Goal: Task Accomplishment & Management: Manage account settings

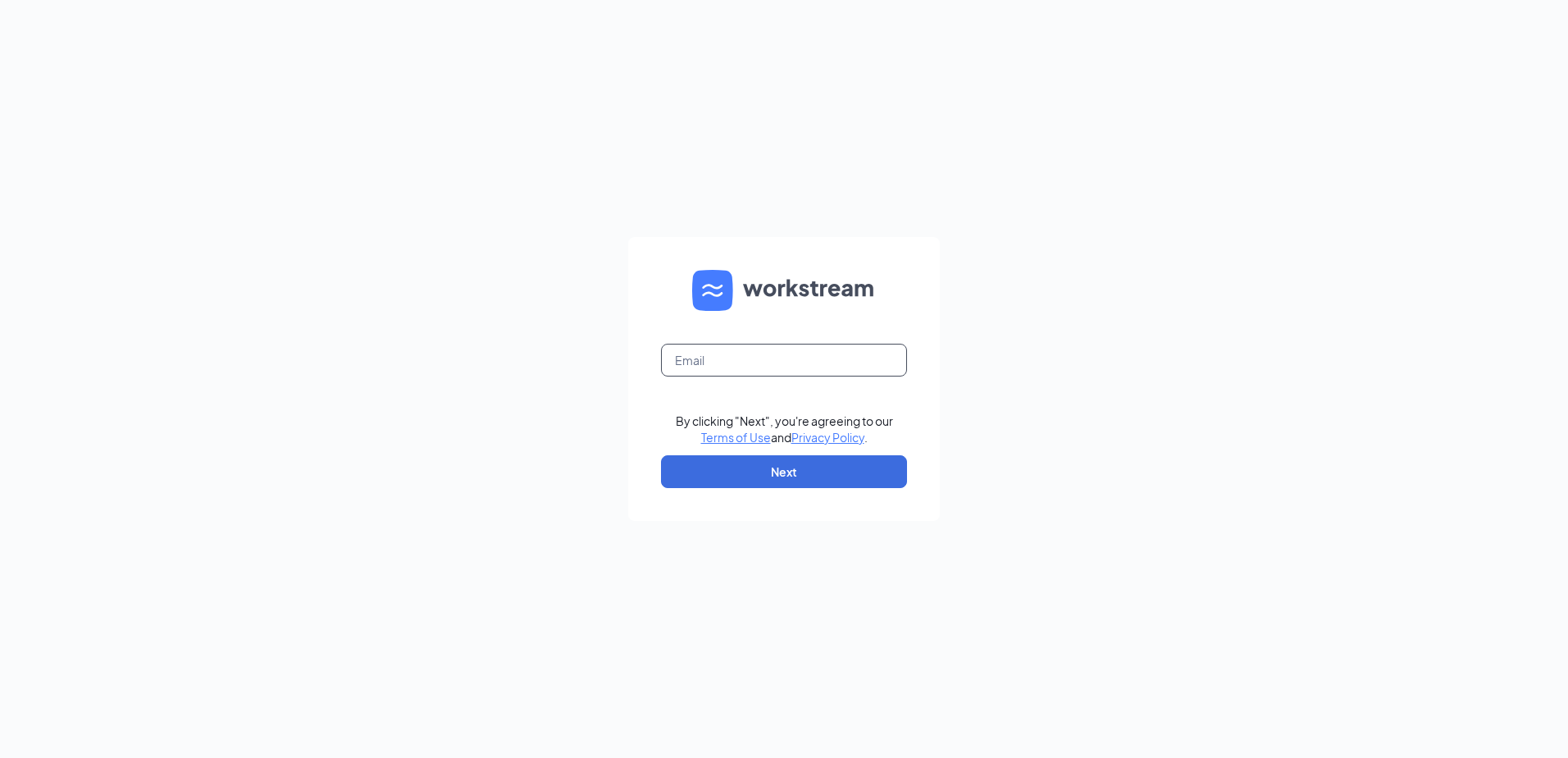
click at [736, 356] on input "text" at bounding box center [784, 360] width 246 height 33
type input "Cherylking@pottsculvers.com"
click at [765, 458] on button "Next" at bounding box center [784, 472] width 246 height 33
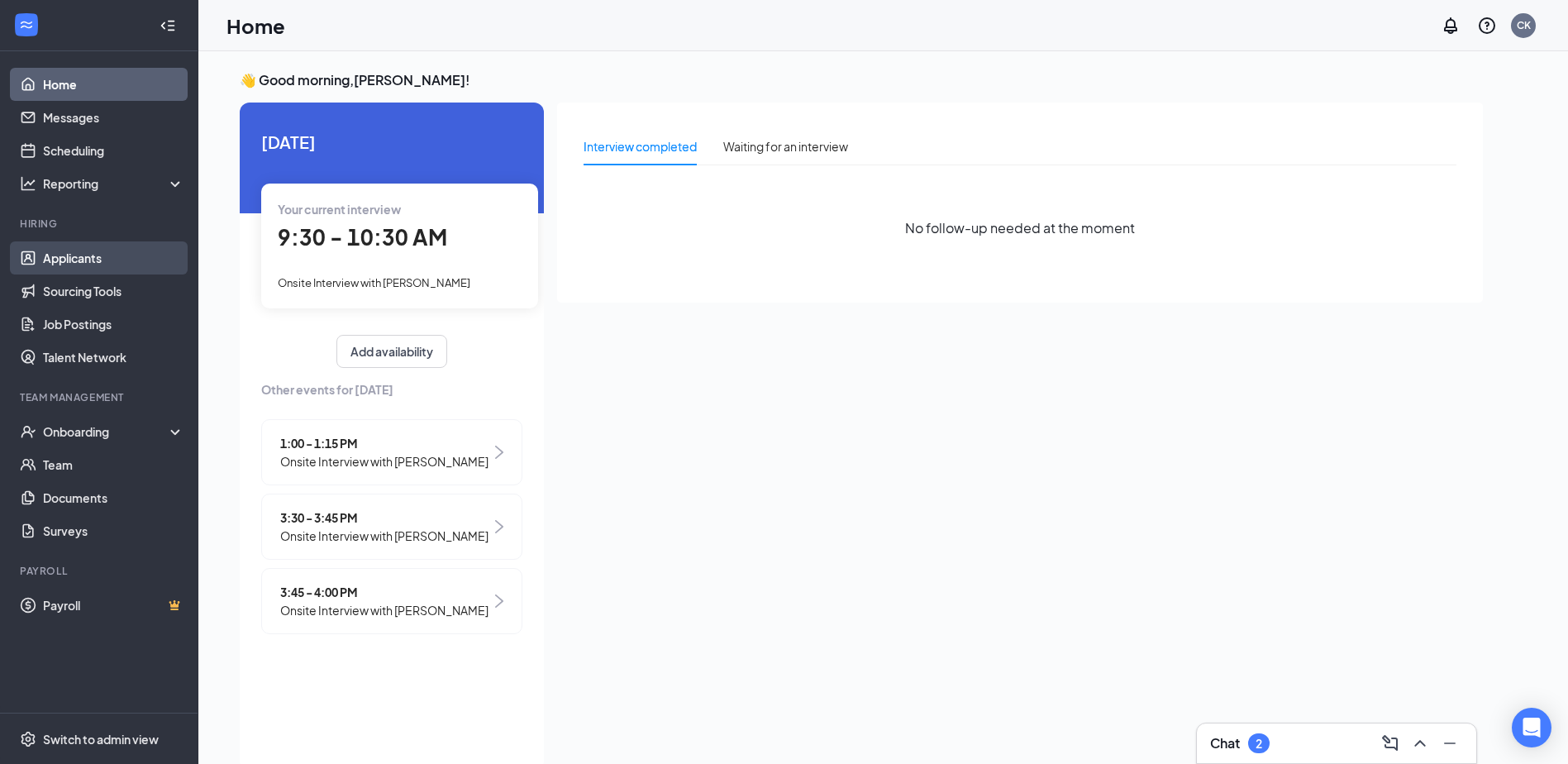
click at [95, 257] on link "Applicants" at bounding box center [114, 258] width 141 height 33
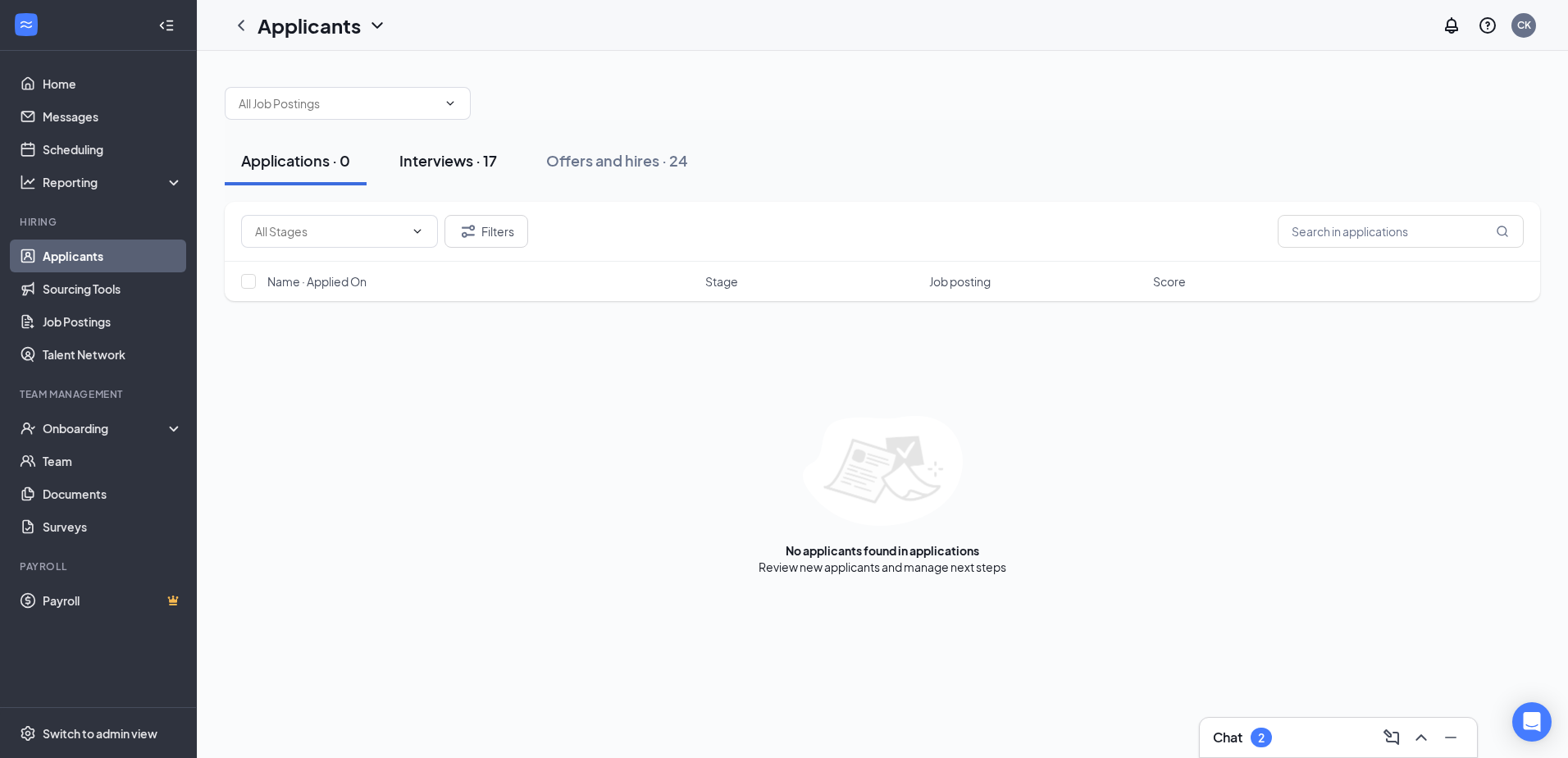
click at [479, 163] on div "Interviews · 17" at bounding box center [448, 160] width 97 height 21
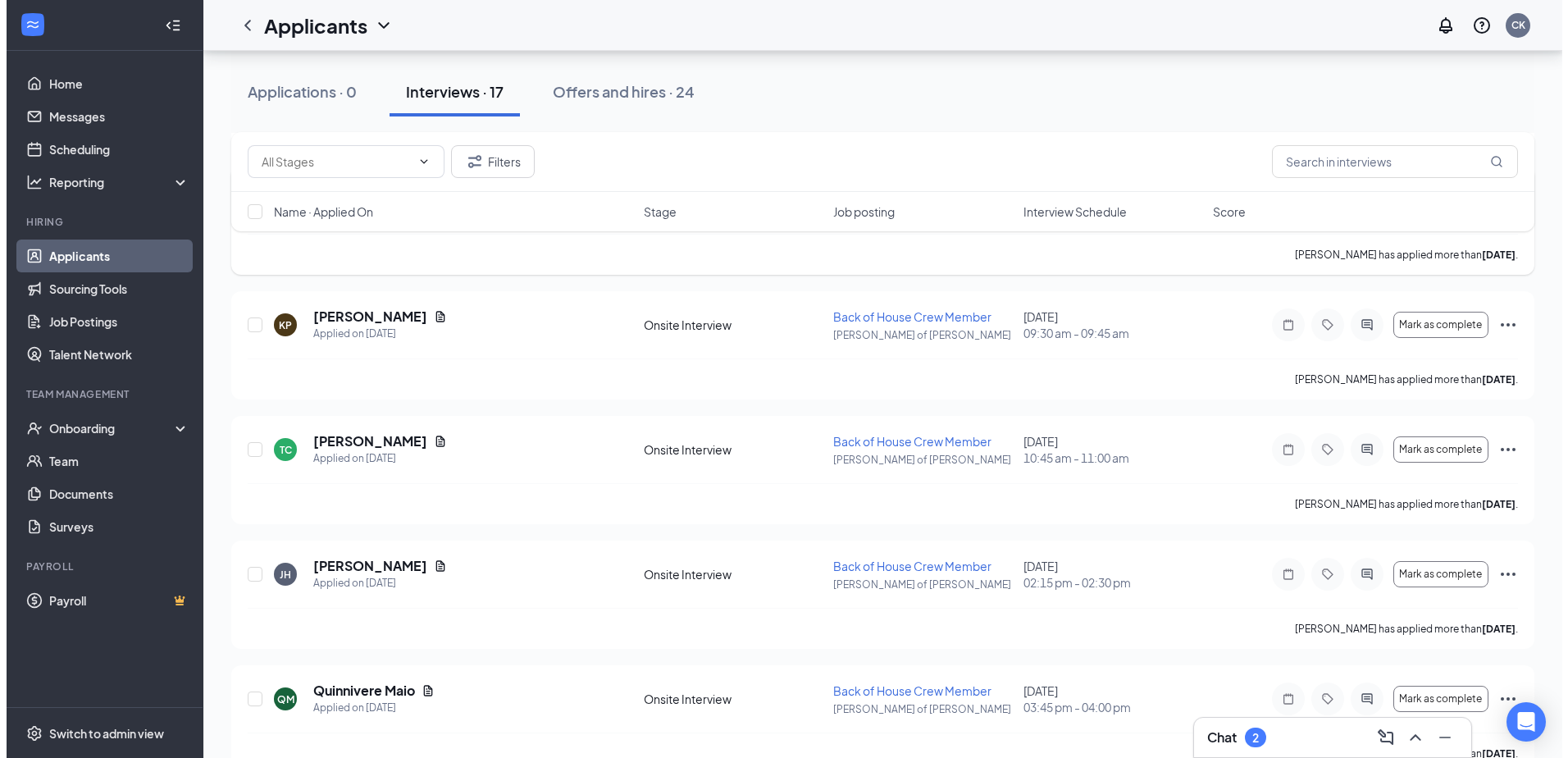
scroll to position [1313, 0]
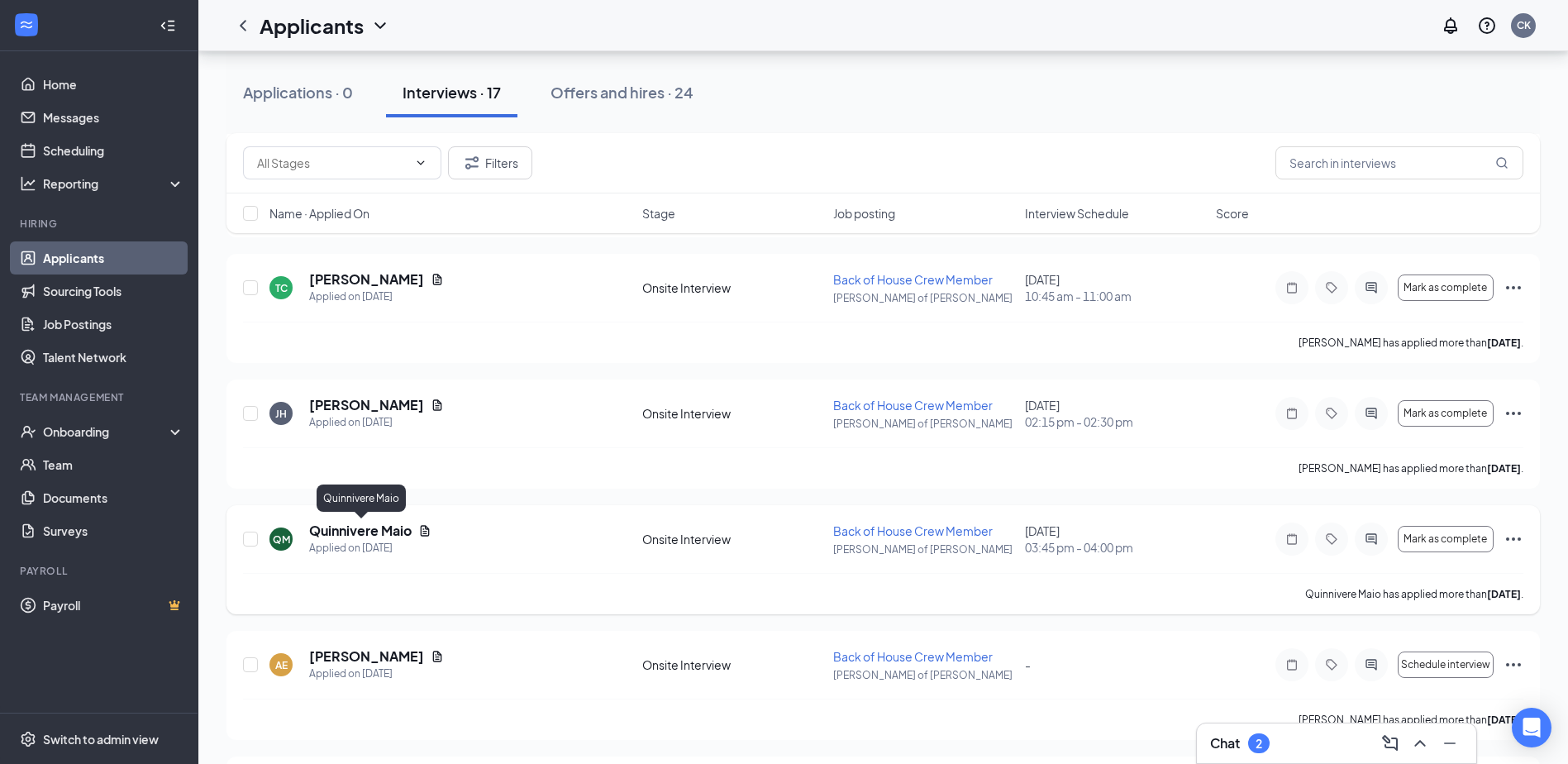
click at [354, 534] on h5 "Quinnivere Maio" at bounding box center [360, 530] width 102 height 18
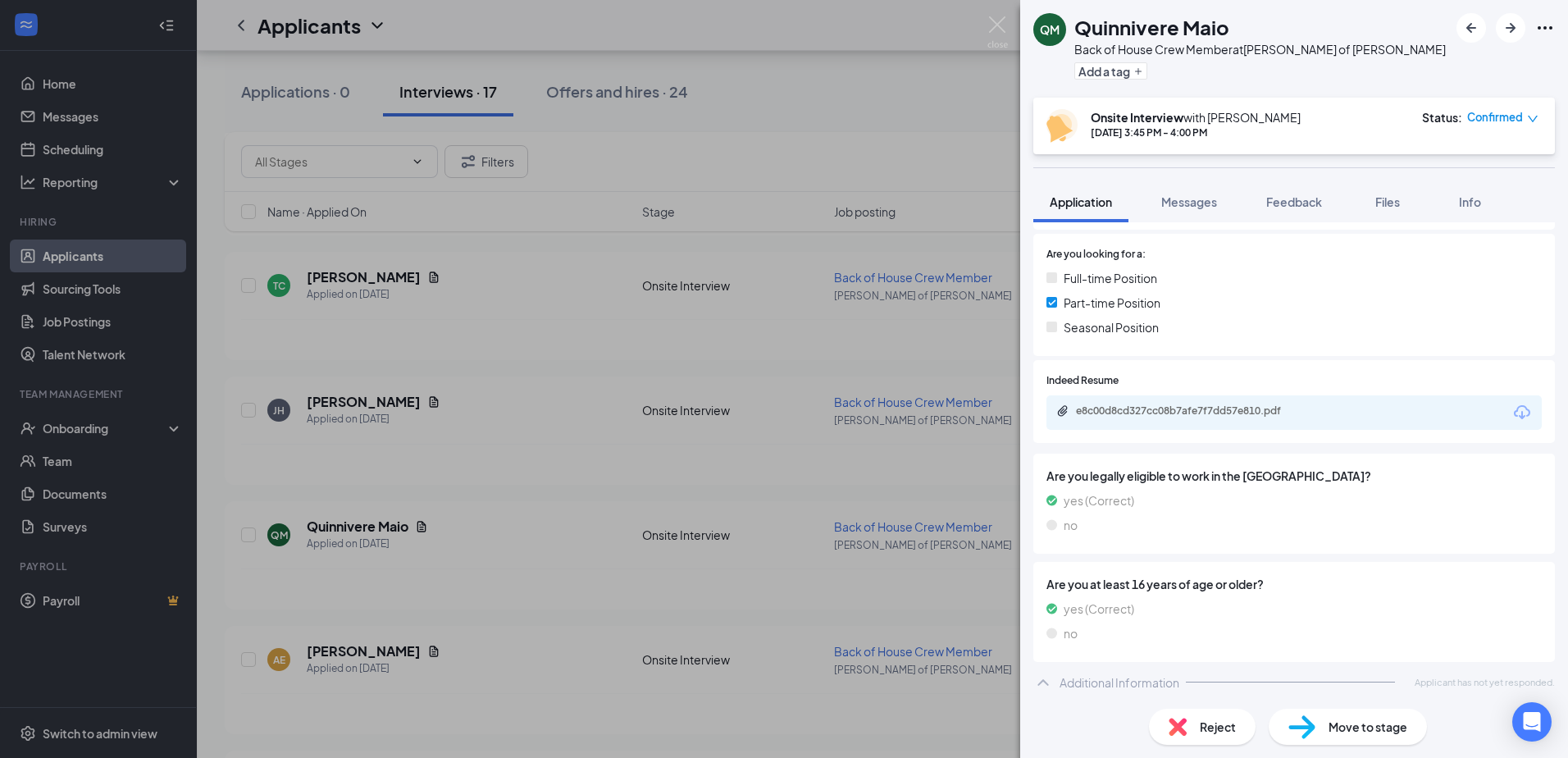
scroll to position [303, 0]
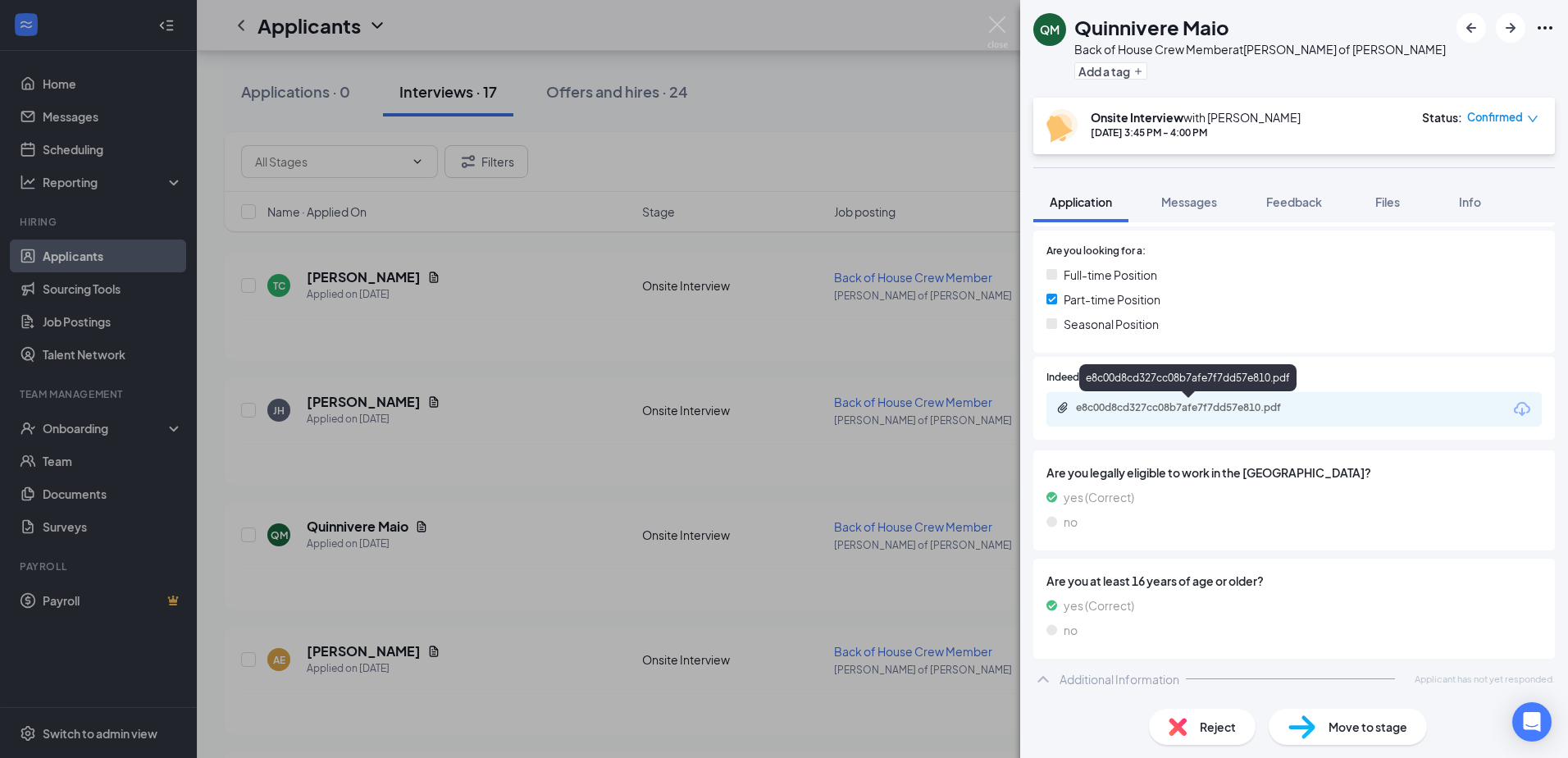
click at [1307, 408] on div "e8c00d8cd327cc08b7afe7f7dd57e810.pdf" at bounding box center [1189, 407] width 266 height 13
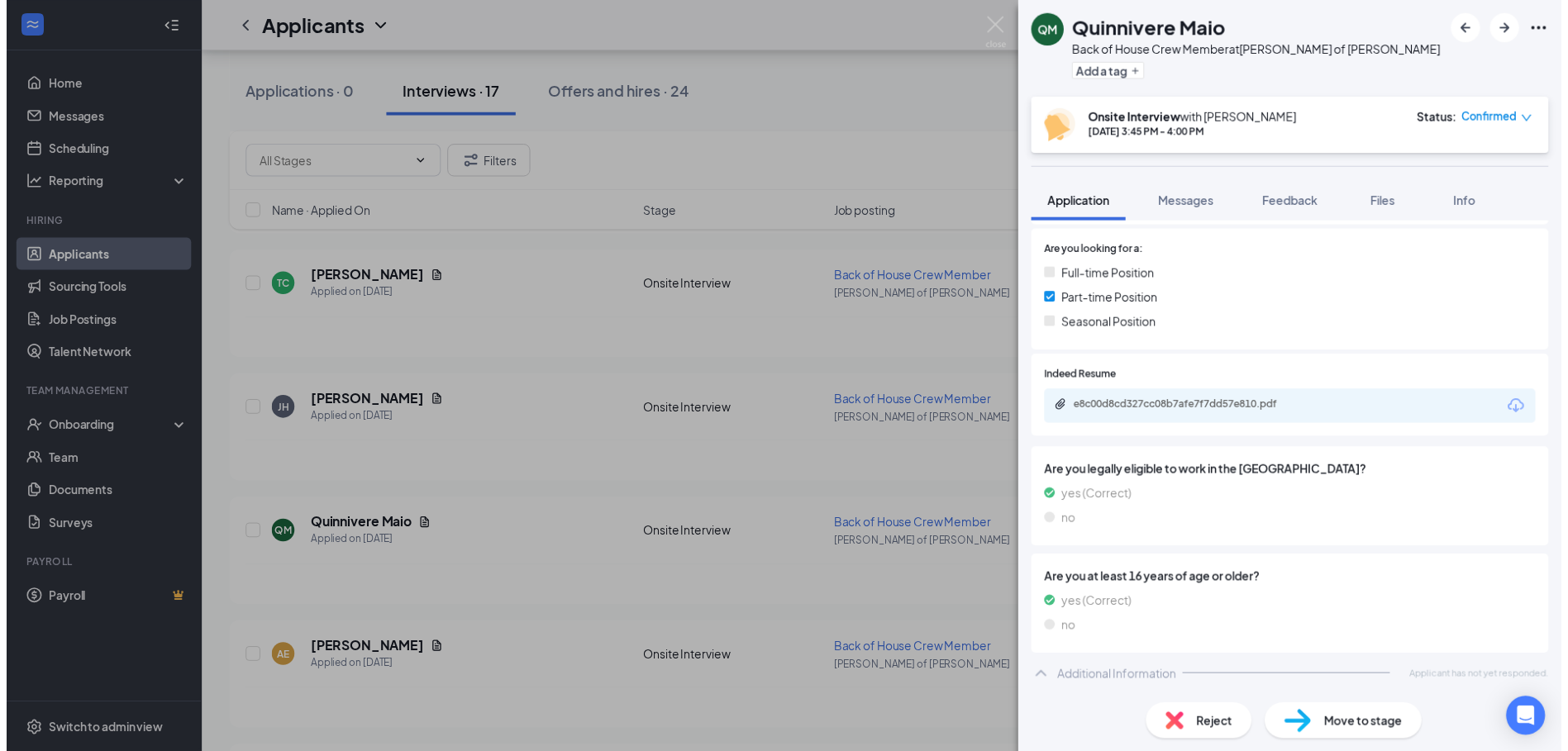
scroll to position [299, 0]
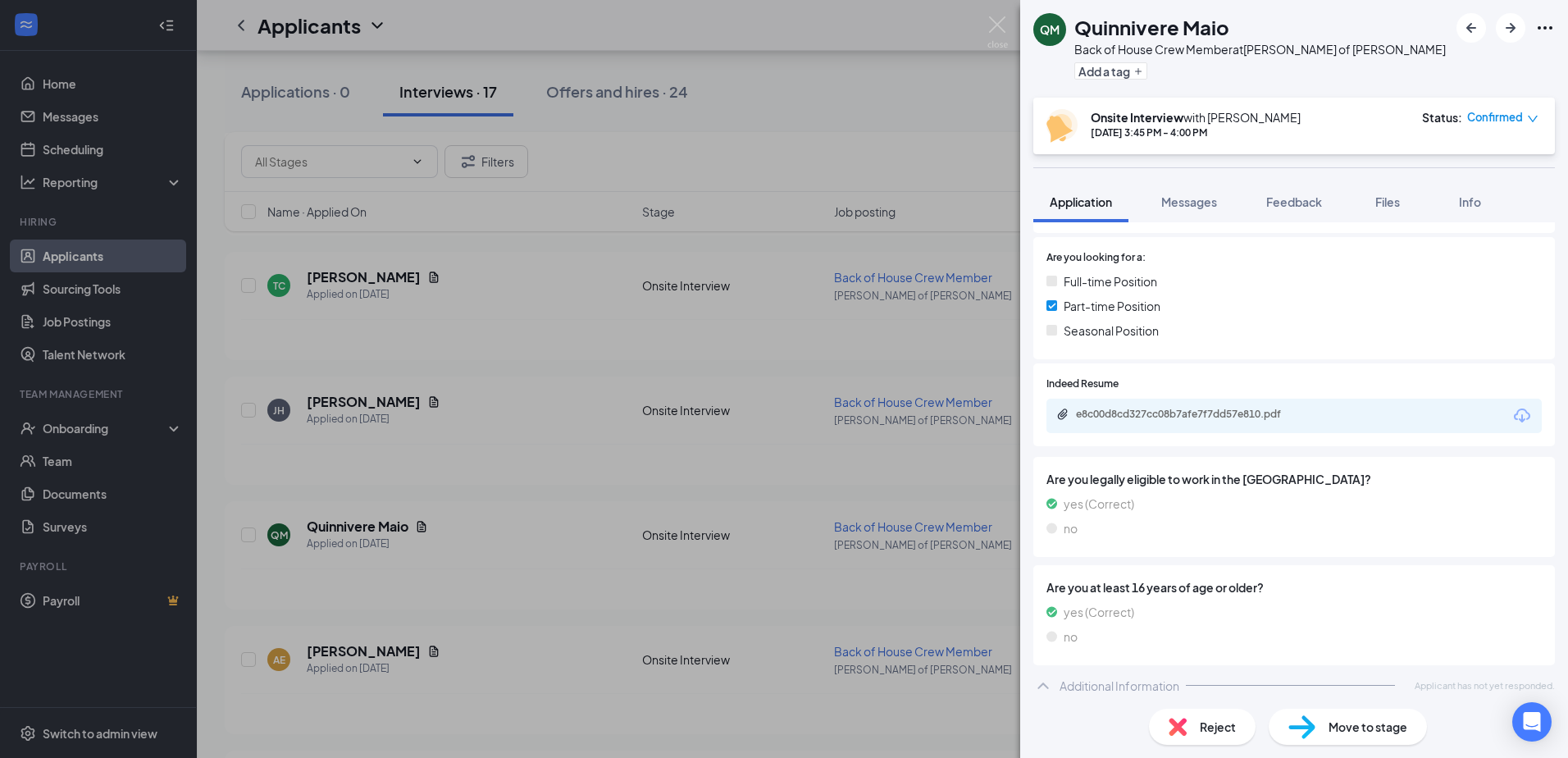
click at [648, 198] on div "QM Quinnivere Maio Back of House Crew Member at [PERSON_NAME] of [PERSON_NAME] …" at bounding box center [784, 379] width 1568 height 758
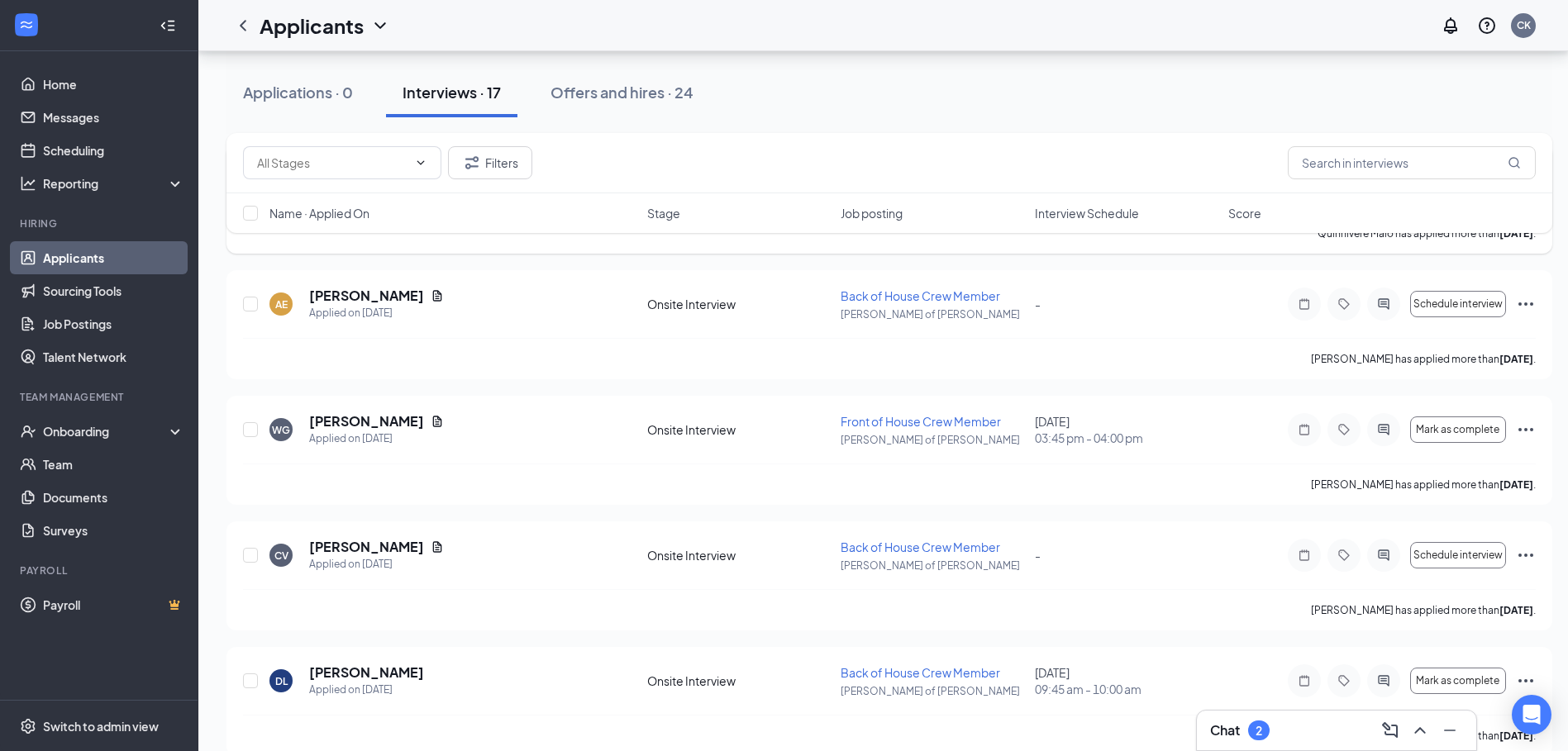
scroll to position [1706, 0]
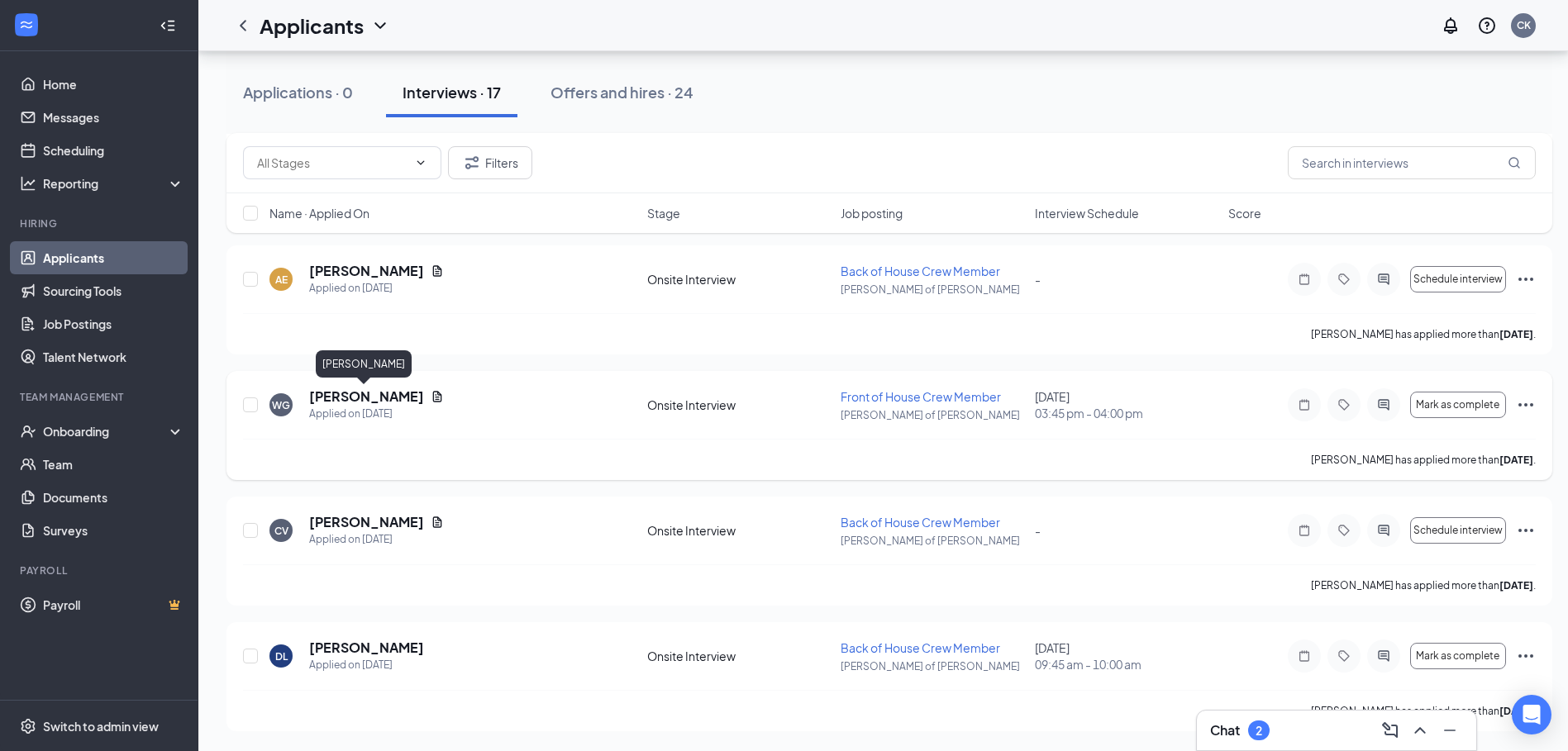
click at [388, 398] on h5 "[PERSON_NAME]" at bounding box center [366, 396] width 115 height 18
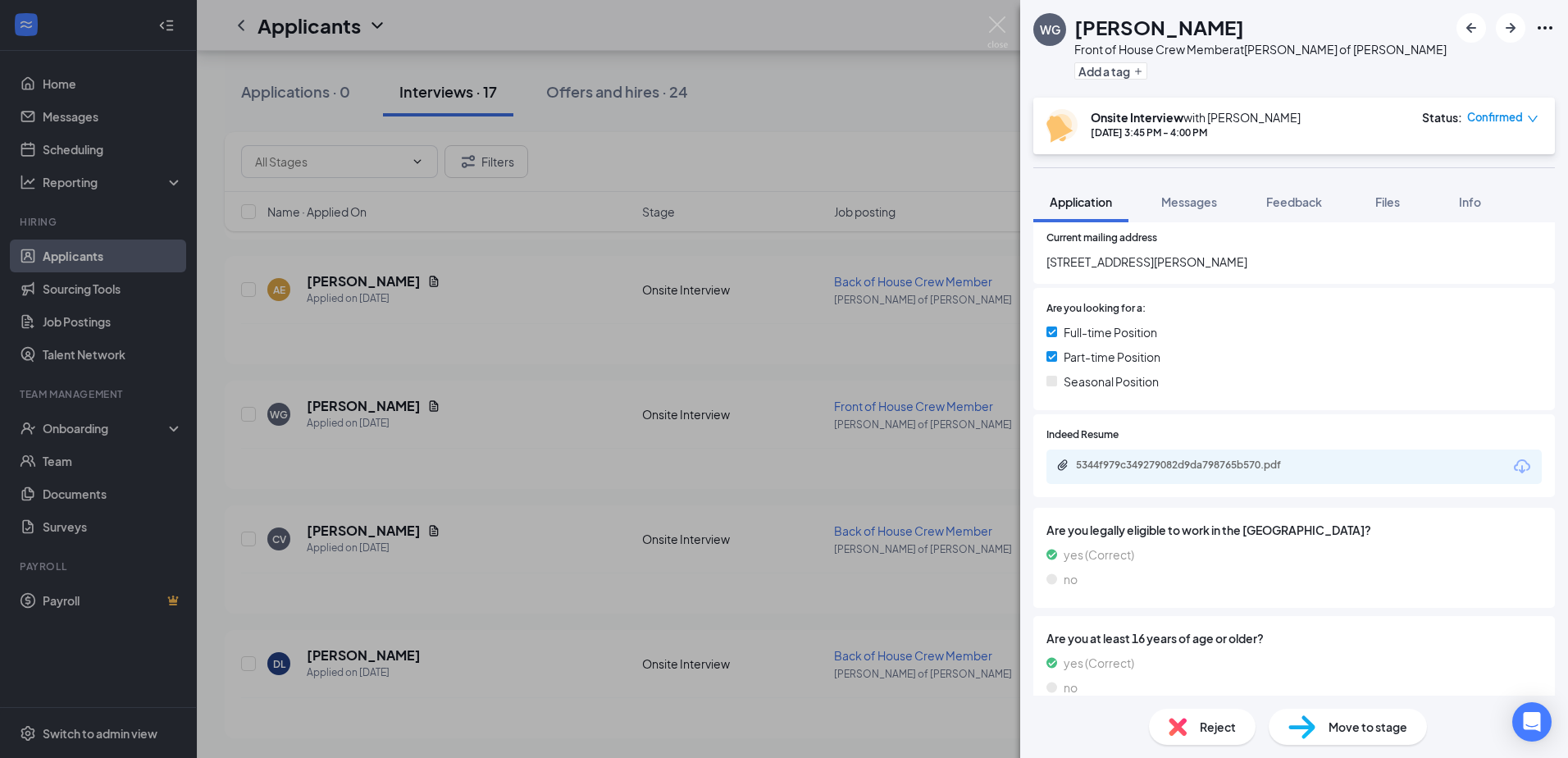
scroll to position [303, 0]
